Goal: Communication & Community: Participate in discussion

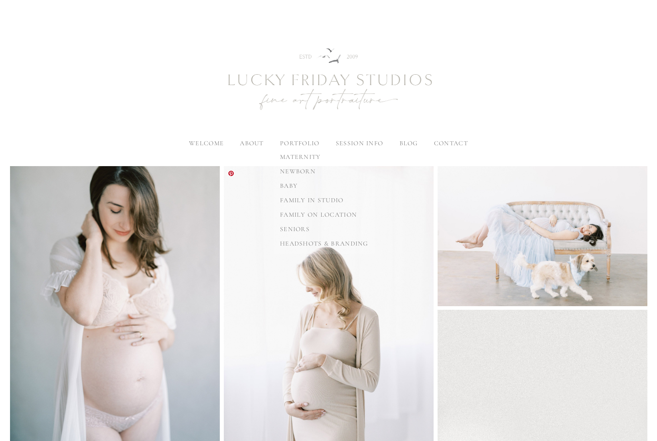
click at [293, 169] on span "newborn" at bounding box center [298, 171] width 36 height 8
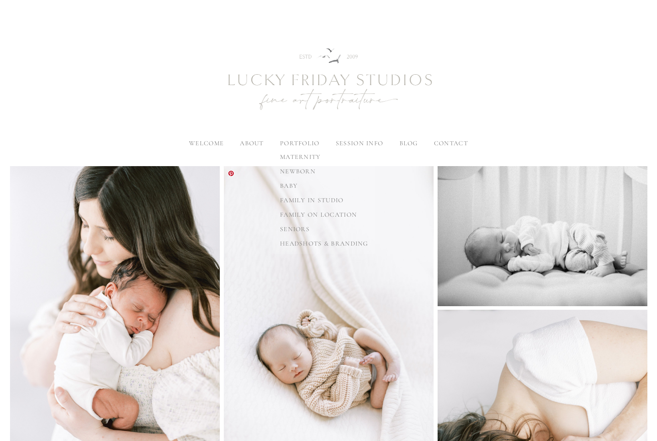
click at [294, 184] on span "baby" at bounding box center [289, 186] width 18 height 8
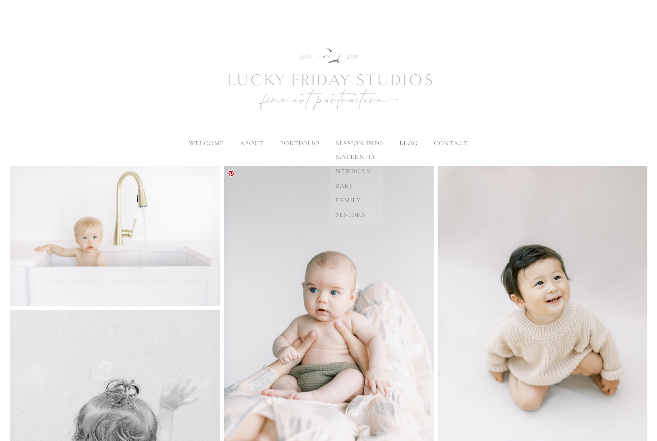
click at [350, 213] on span "seniors" at bounding box center [351, 215] width 30 height 8
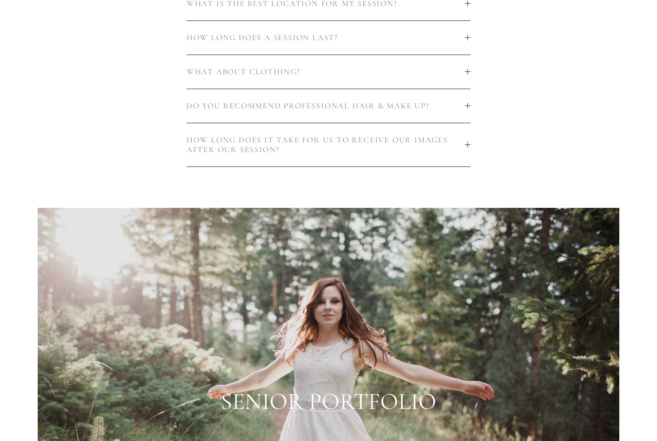
scroll to position [555, 0]
click at [463, 101] on span "DO YOU RECOMMEND PROFESSIONAL HAIR & MAKE UP?" at bounding box center [326, 105] width 278 height 10
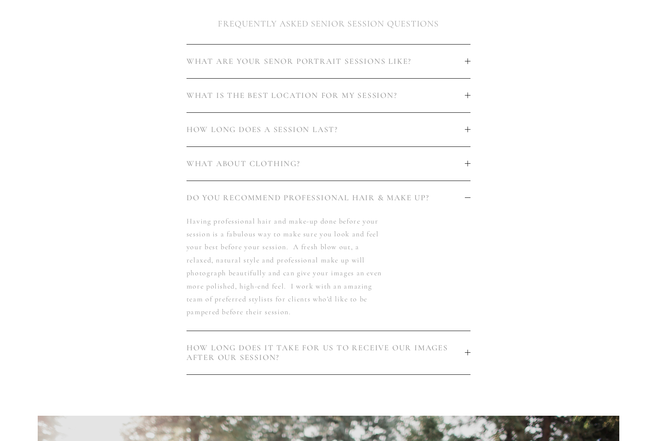
scroll to position [448, 0]
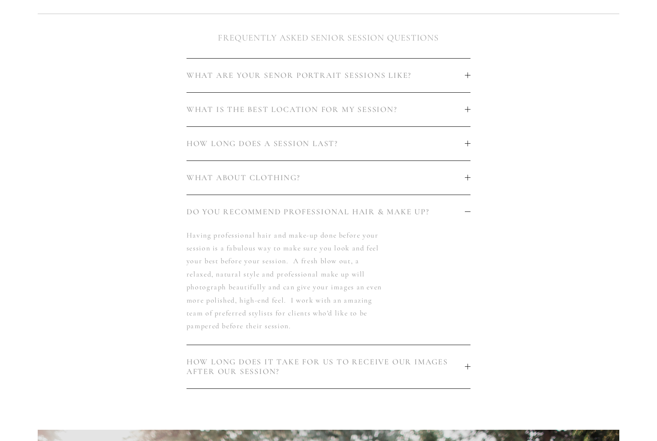
click at [466, 366] on div at bounding box center [468, 366] width 6 height 0
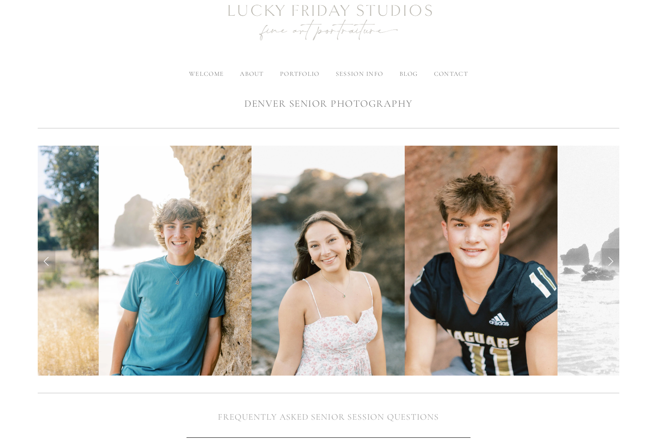
scroll to position [0, 0]
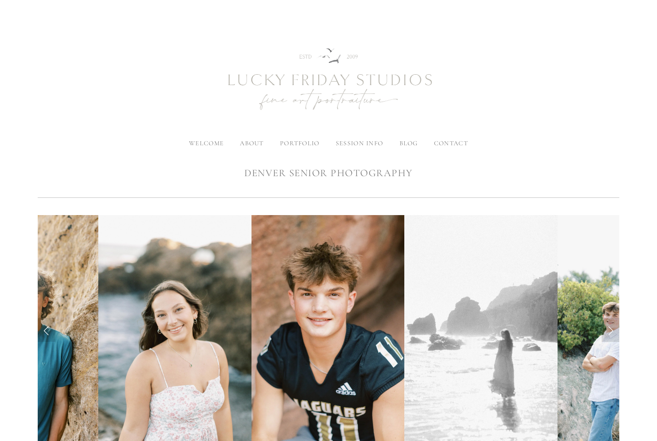
click at [408, 141] on span "blog" at bounding box center [408, 143] width 18 height 8
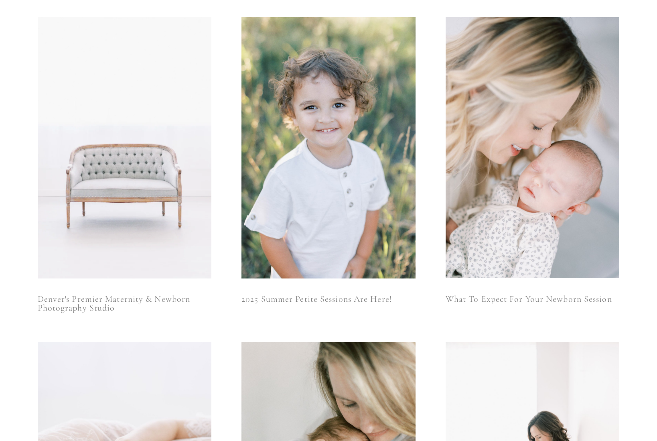
scroll to position [157, 0]
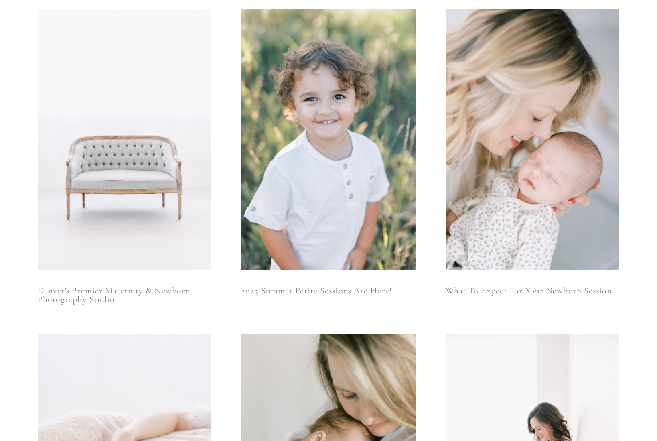
click at [153, 212] on img at bounding box center [125, 139] width 174 height 261
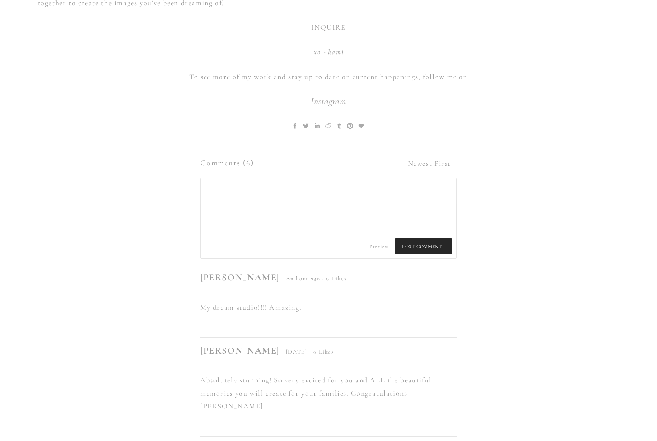
scroll to position [4961, 0]
click at [303, 181] on textarea at bounding box center [329, 207] width 256 height 56
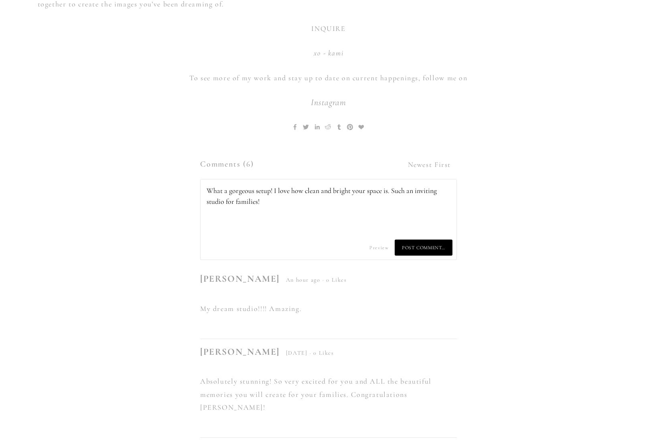
type textarea "What a gorgeous setup! I love how clean and bright your space is. Such an invit…"
click at [427, 239] on span "Post Comment…" at bounding box center [424, 247] width 58 height 16
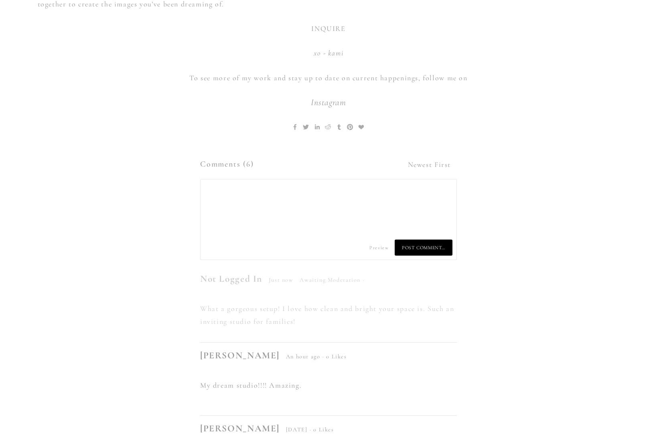
type textarea "What a gorgeous setup! I love how clean and bright your space is. Such an invit…"
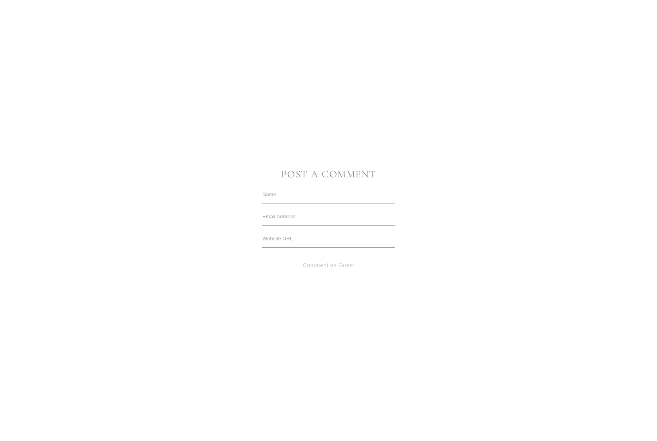
scroll to position [4983, 0]
click at [276, 194] on input "text" at bounding box center [328, 195] width 132 height 18
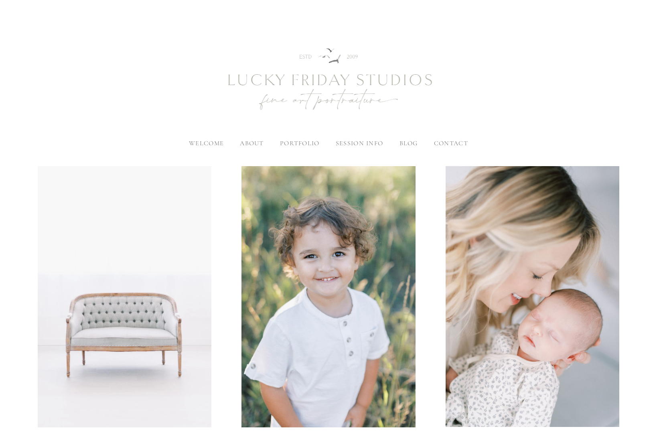
scroll to position [284, 0]
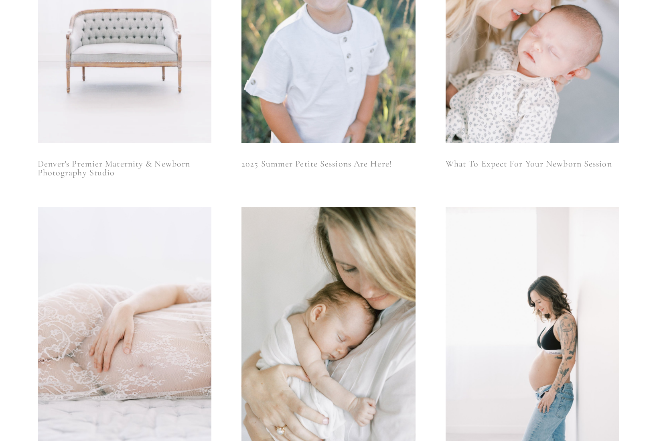
click at [118, 92] on img at bounding box center [125, 12] width 174 height 261
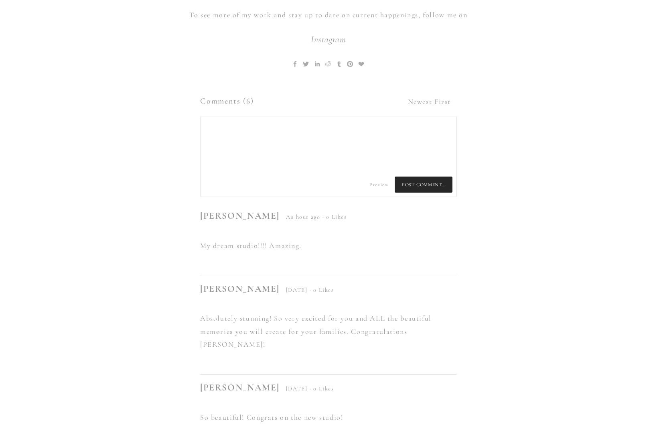
scroll to position [5001, 0]
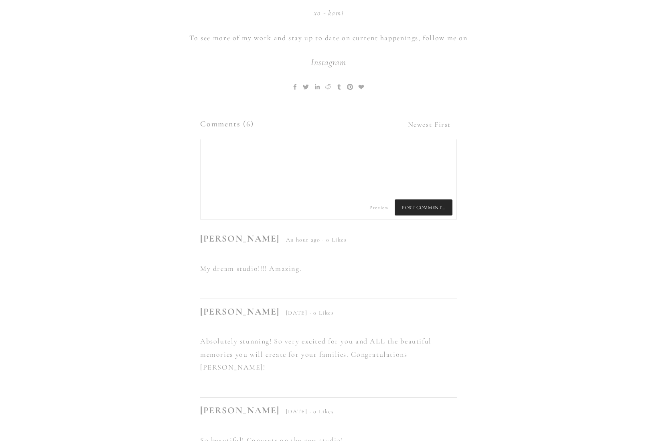
click at [244, 139] on textarea at bounding box center [329, 167] width 256 height 56
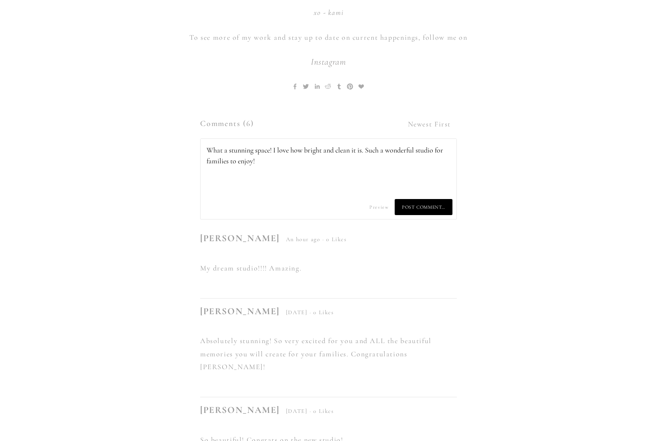
type textarea "What a stunning space! I love how bright and clean it is. Such a wonderful stud…"
click at [430, 199] on span "Post Comment…" at bounding box center [424, 207] width 58 height 16
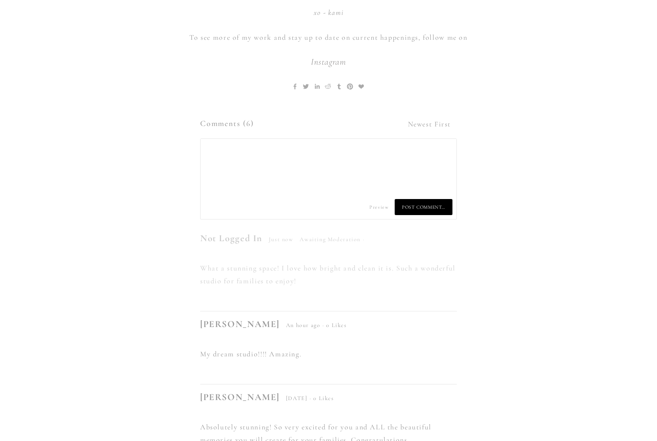
type textarea "What a stunning space! I love how bright and clean it is. Such a wonderful stud…"
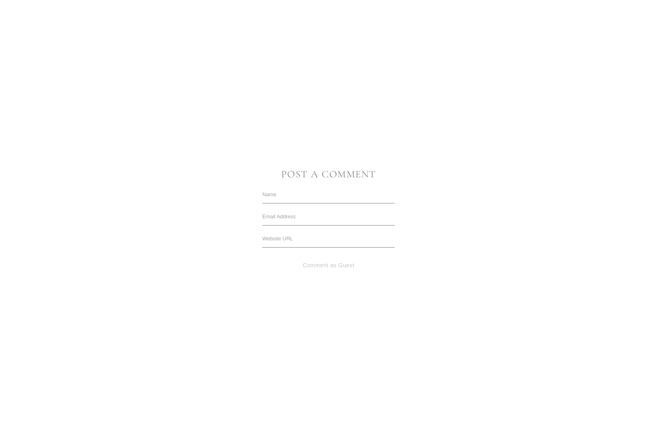
click at [278, 195] on input "text" at bounding box center [328, 195] width 132 height 18
click at [270, 196] on input "text" at bounding box center [328, 195] width 132 height 18
type input "Molly"
type input "mollykatherinephotography@gmail.com"
click at [342, 267] on button "Comment as Guest" at bounding box center [328, 265] width 132 height 18
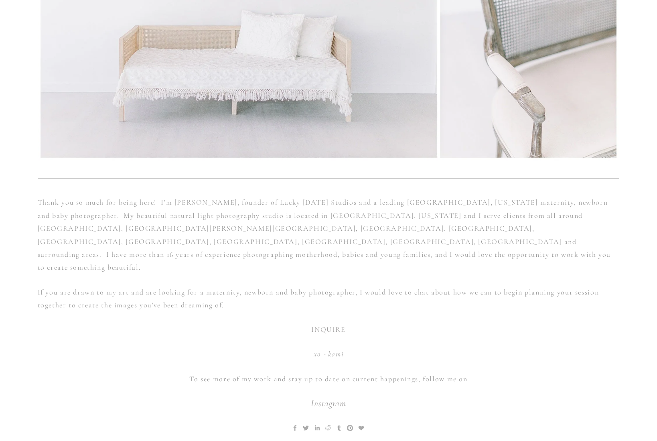
scroll to position [4640, 0]
